Goal: Task Accomplishment & Management: Manage account settings

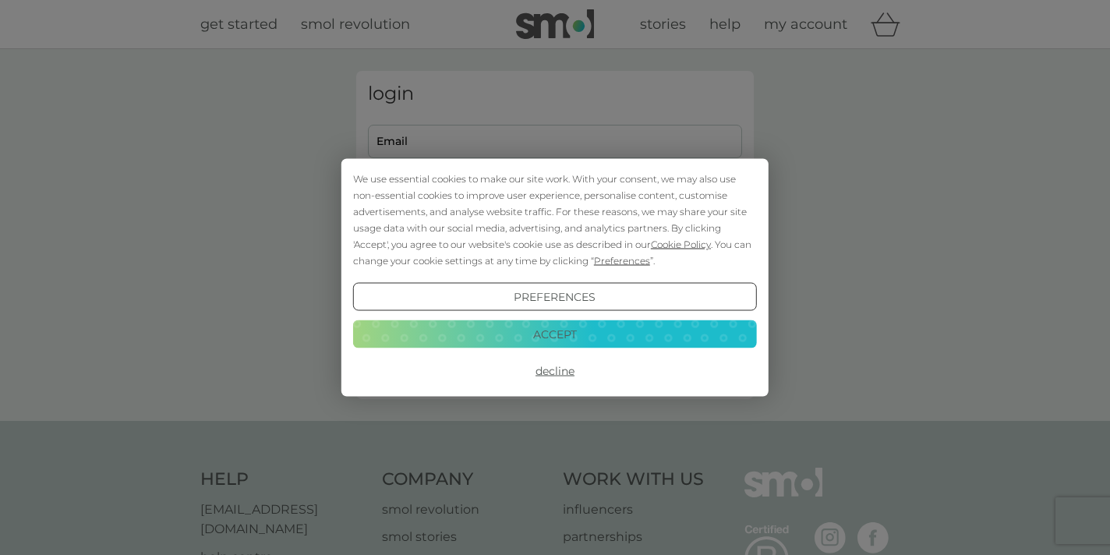
click at [601, 337] on button "Accept" at bounding box center [555, 334] width 404 height 28
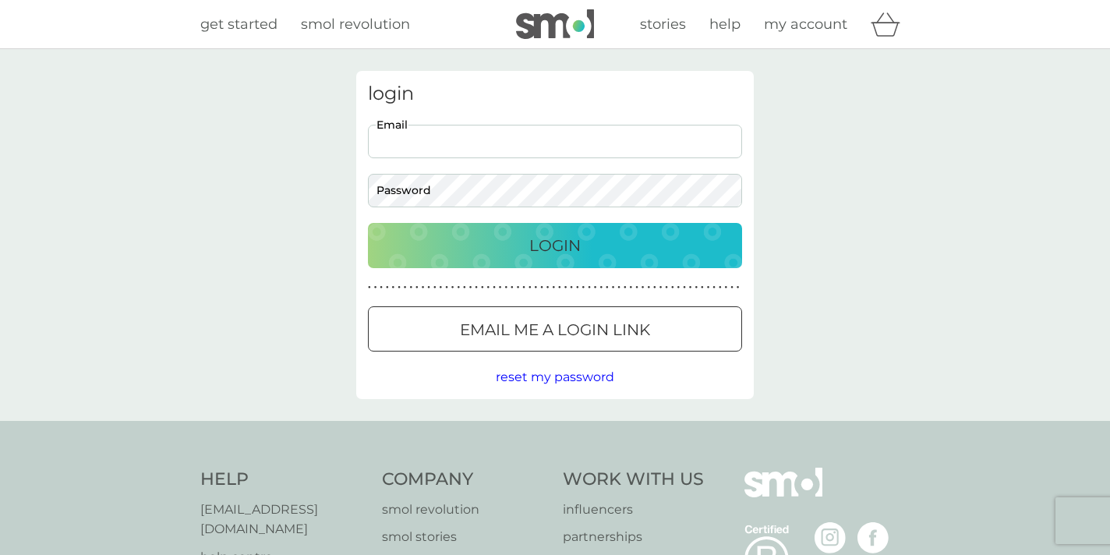
click at [566, 150] on input "Email" at bounding box center [555, 142] width 374 height 34
type input "[EMAIL_ADDRESS][DOMAIN_NAME]"
click at [610, 241] on div "Login" at bounding box center [554, 245] width 343 height 25
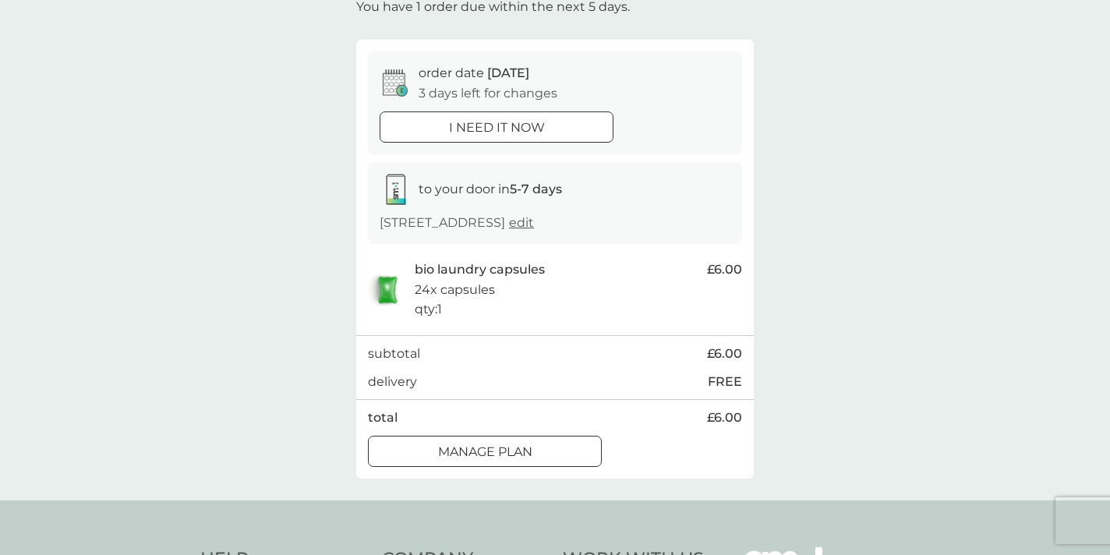
scroll to position [106, 0]
click at [503, 450] on div at bounding box center [485, 450] width 56 height 16
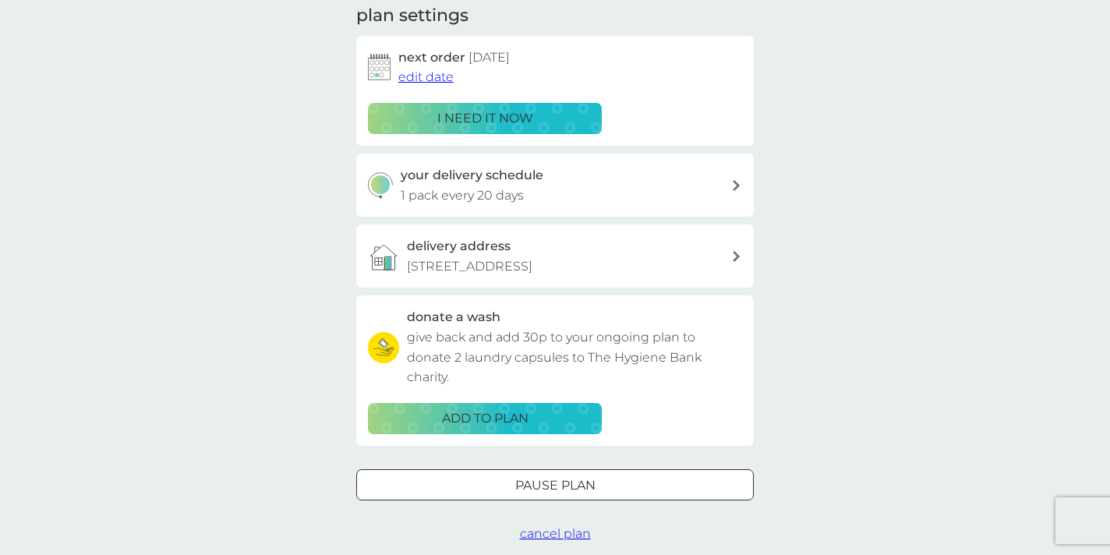
scroll to position [228, 0]
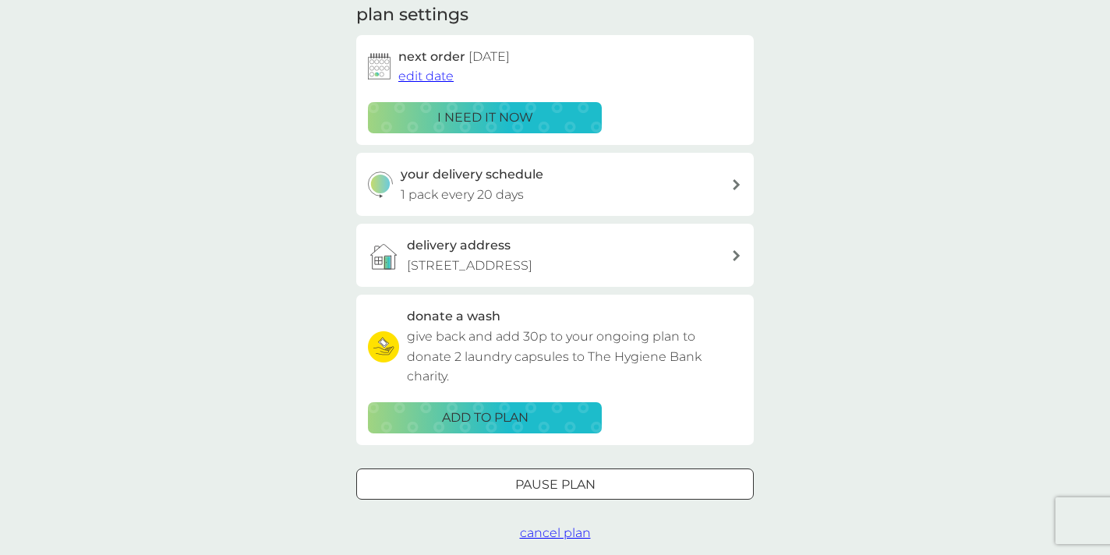
click at [664, 193] on div "your delivery schedule 1 pack every 20 days" at bounding box center [566, 184] width 331 height 40
select select "21"
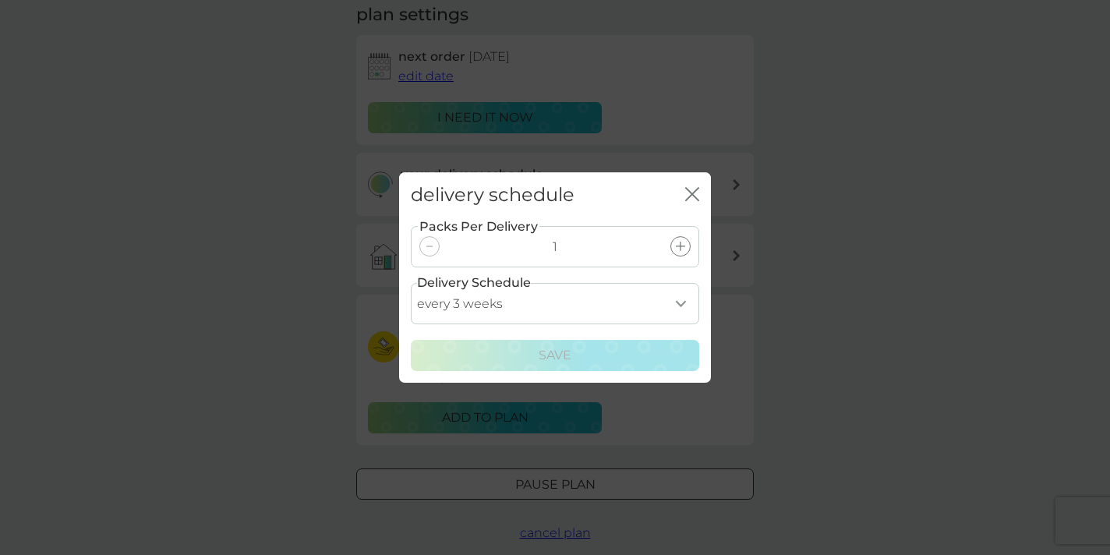
click at [700, 192] on div "delivery schedule close" at bounding box center [555, 195] width 312 height 46
click at [696, 193] on icon "close" at bounding box center [692, 194] width 14 height 14
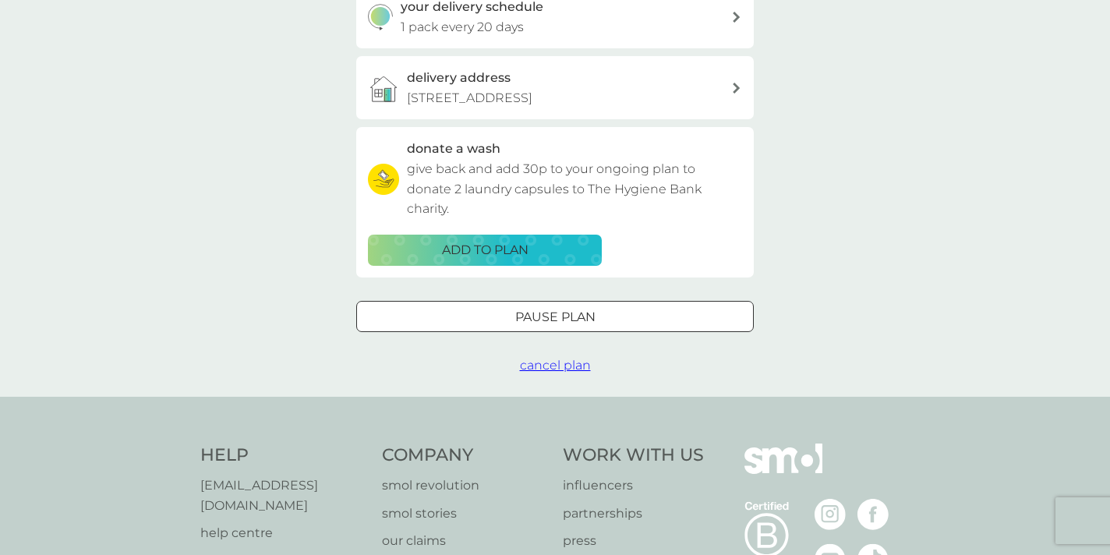
scroll to position [397, 0]
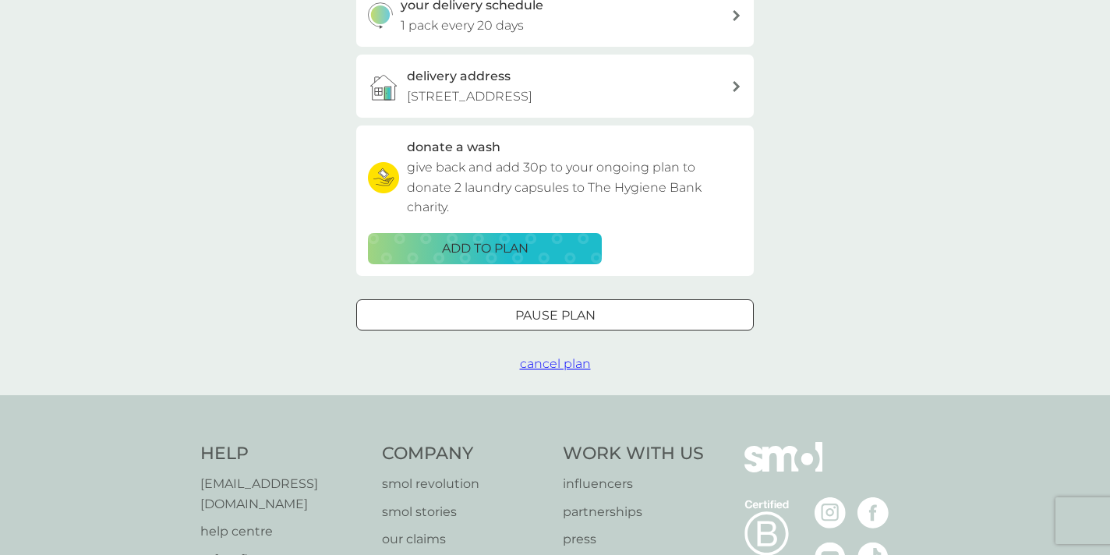
click at [609, 319] on div "Pause plan" at bounding box center [555, 316] width 396 height 20
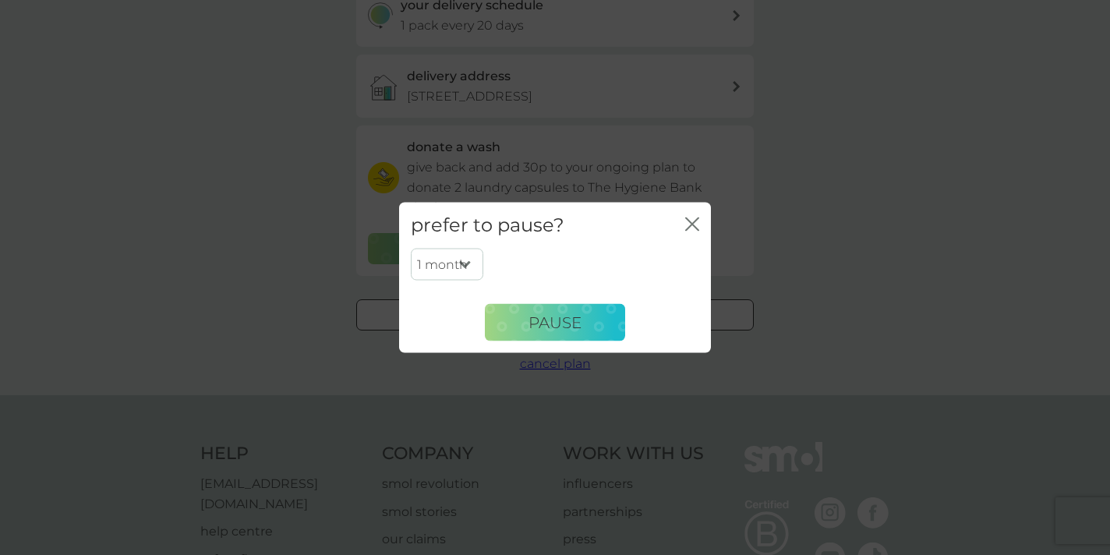
click at [468, 263] on select "1 month 2 months 3 months 4 months 5 months 6 months" at bounding box center [447, 264] width 72 height 33
click at [411, 248] on select "1 month 2 months 3 months 4 months 5 months 6 months" at bounding box center [447, 264] width 72 height 33
click at [569, 326] on span "Pause" at bounding box center [554, 322] width 53 height 19
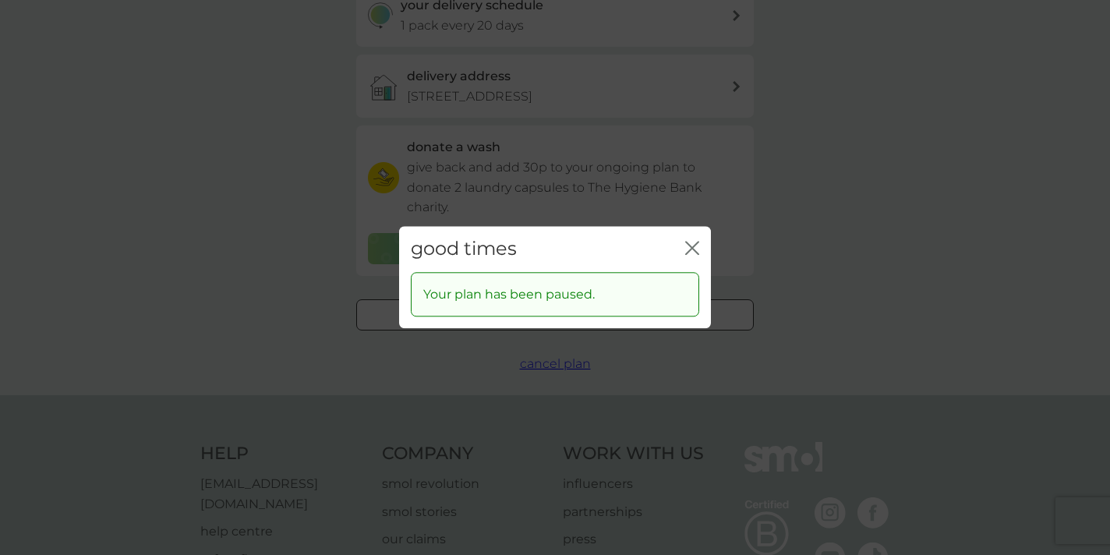
click at [691, 243] on icon "close" at bounding box center [692, 248] width 14 height 14
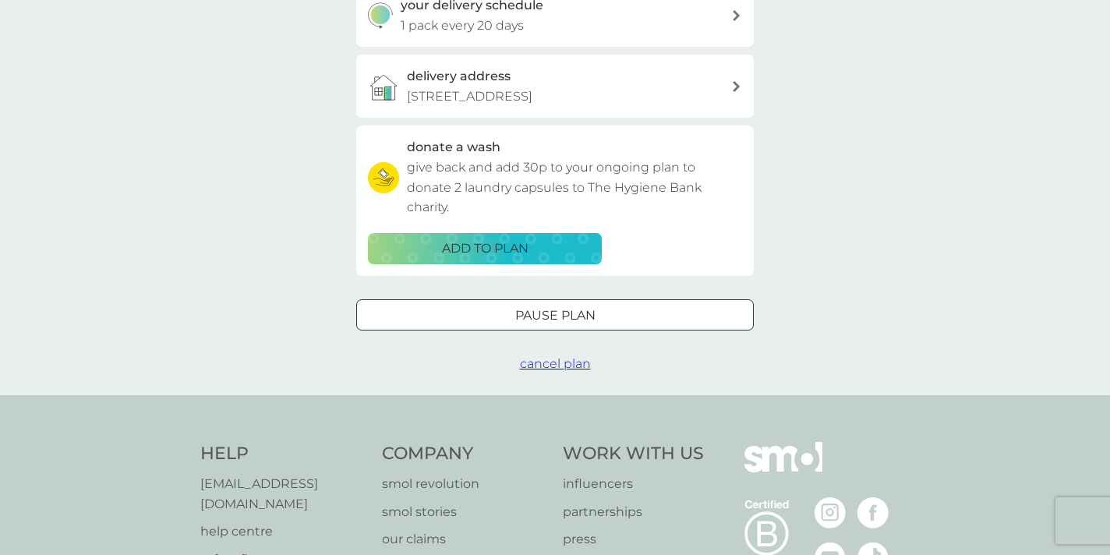
scroll to position [0, 0]
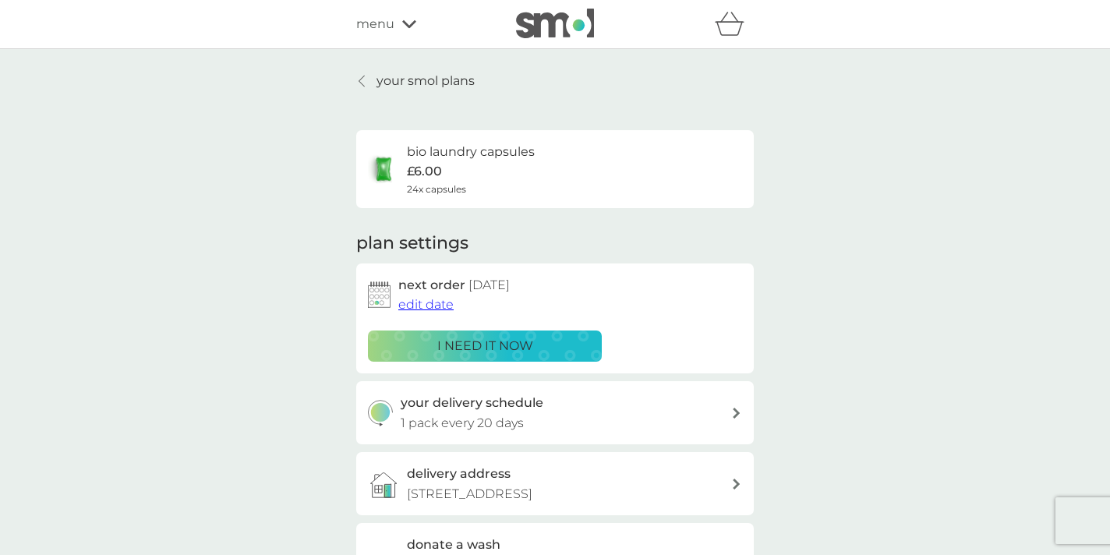
click at [399, 77] on p "your smol plans" at bounding box center [425, 81] width 98 height 20
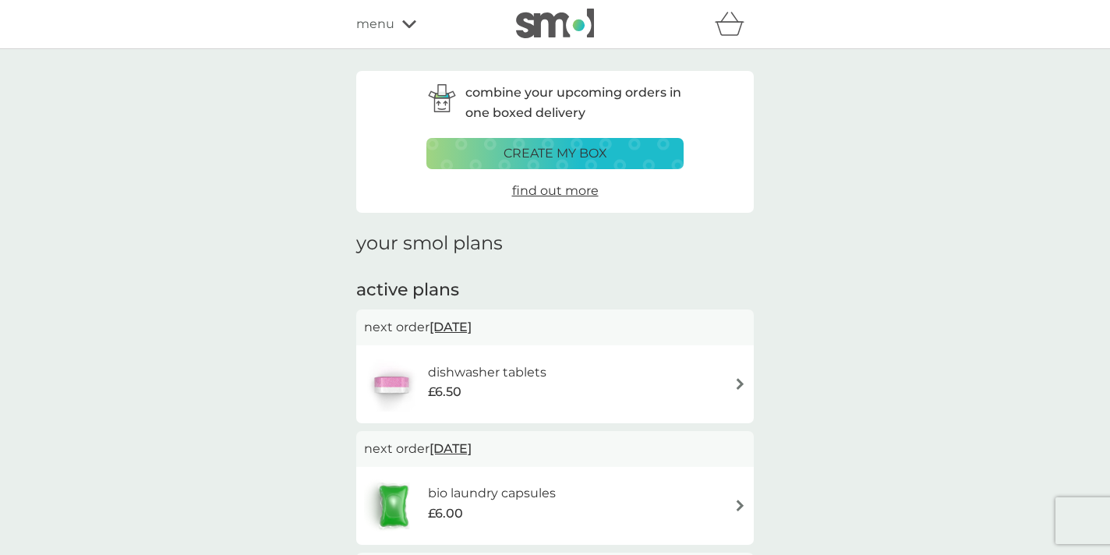
click at [526, 380] on h6 "dishwasher tablets" at bounding box center [487, 372] width 118 height 20
